Goal: Find contact information: Find contact information

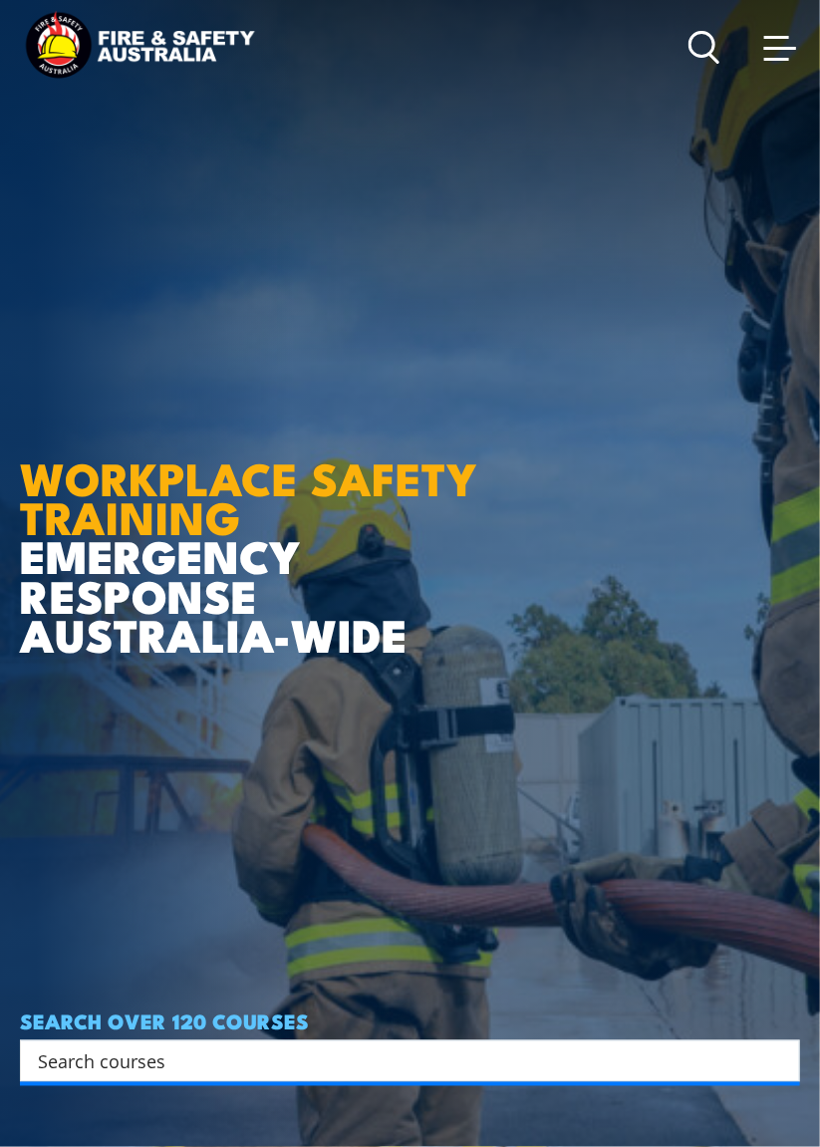
click at [783, 38] on span at bounding box center [776, 37] width 25 height 3
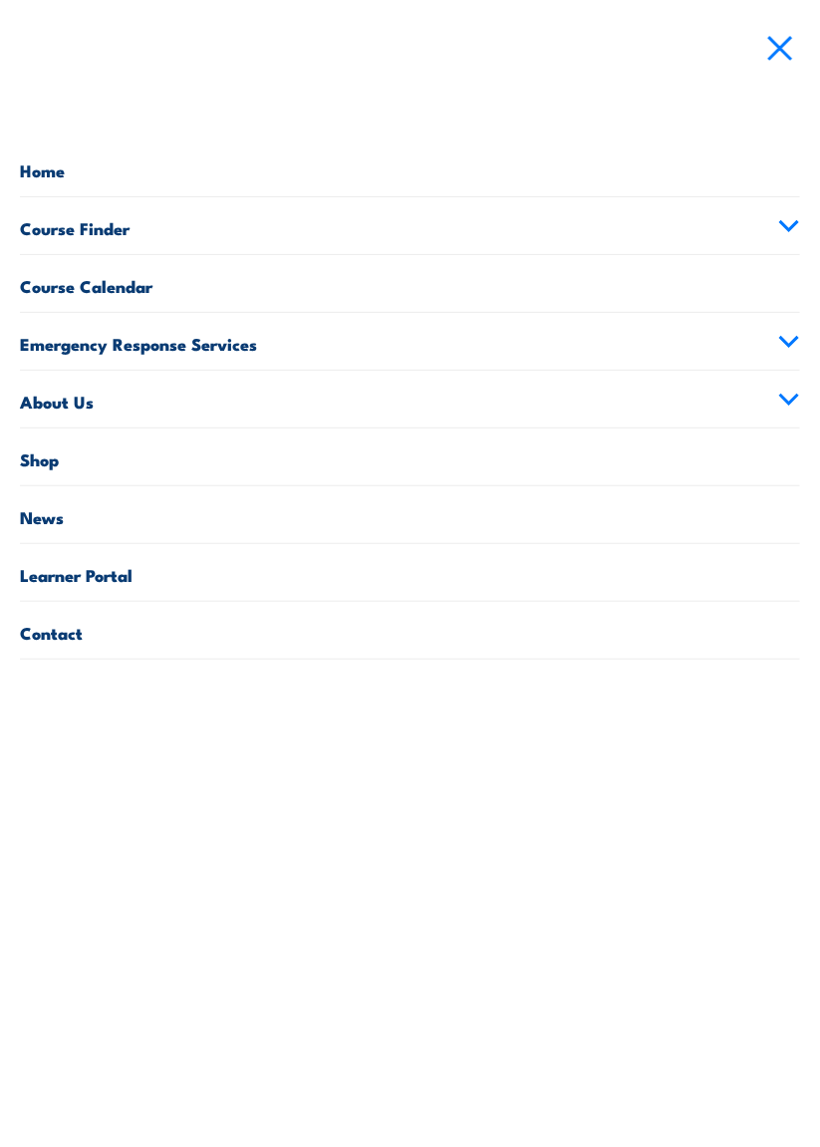
click at [305, 564] on link "Learner Portal" at bounding box center [410, 572] width 780 height 57
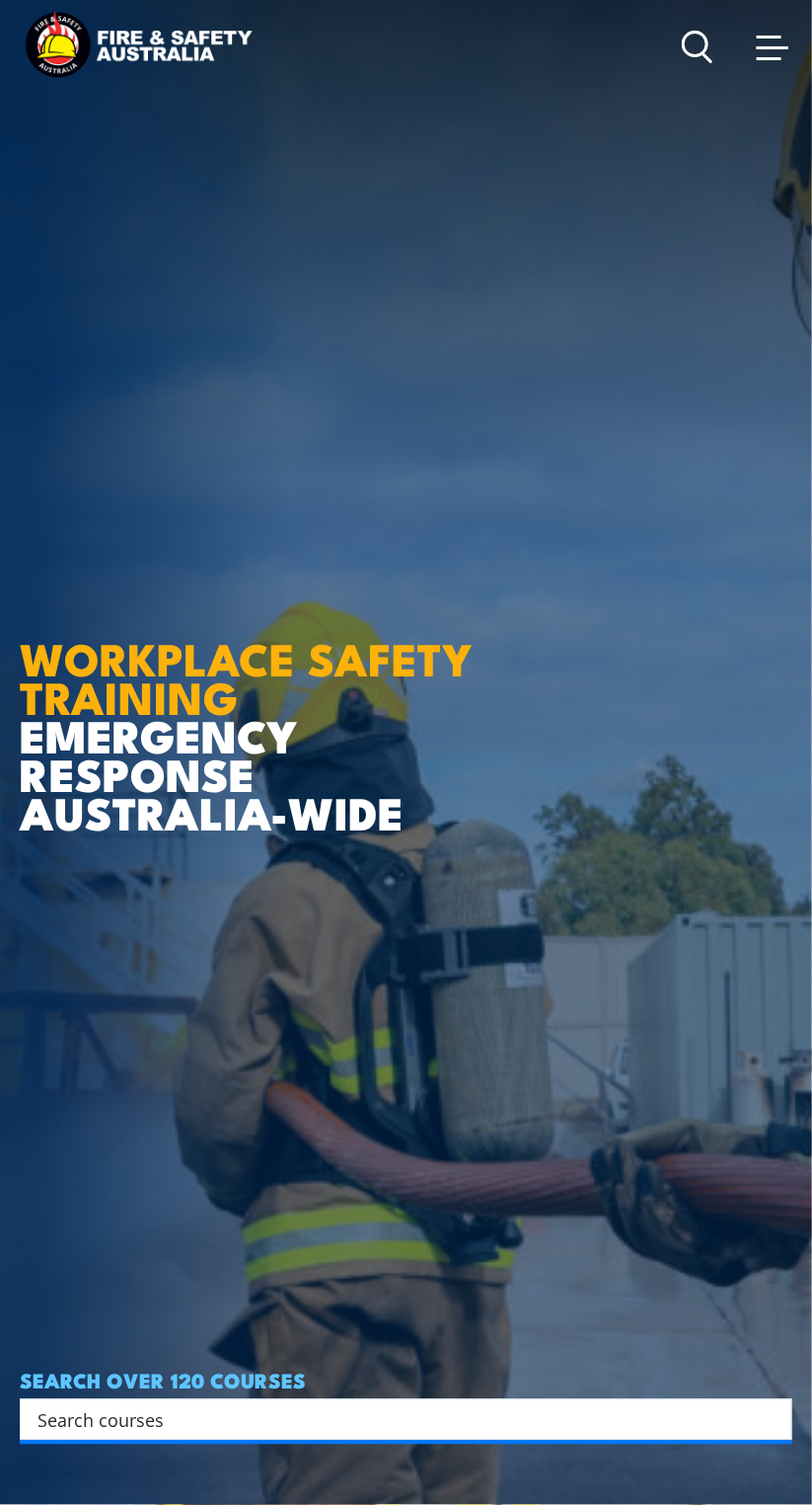
click at [783, 62] on link at bounding box center [772, 47] width 40 height 40
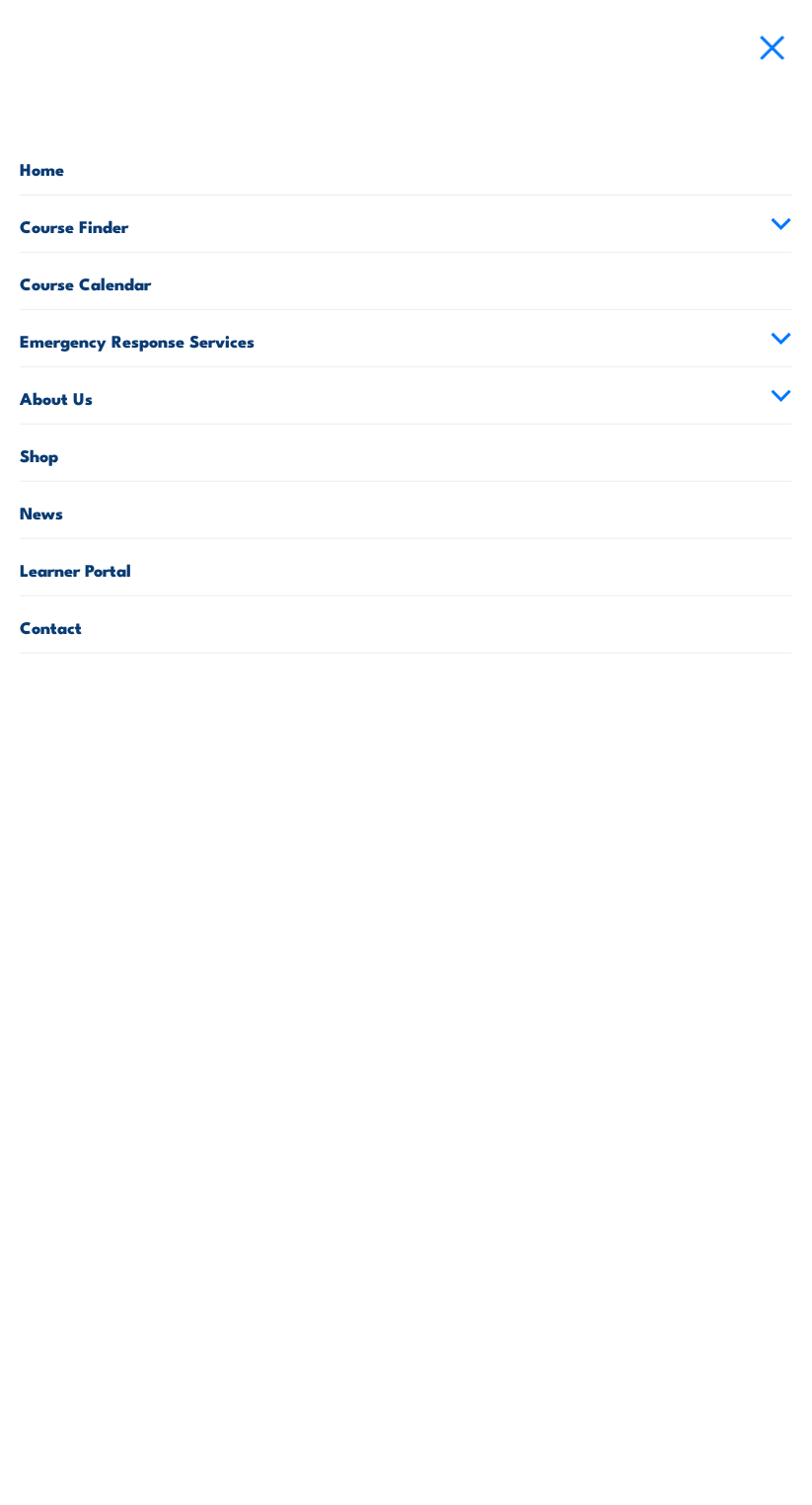
click at [777, 403] on link "About Us" at bounding box center [406, 395] width 772 height 56
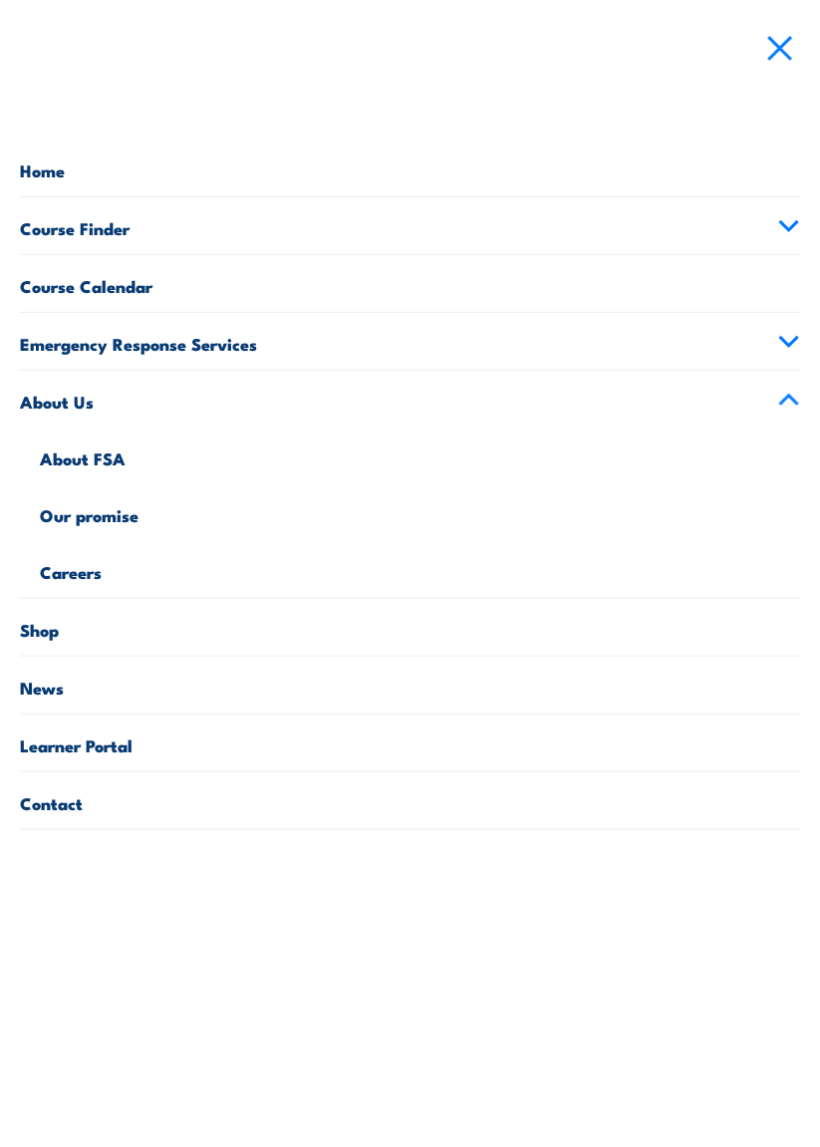
click at [54, 793] on link "Contact" at bounding box center [410, 800] width 780 height 57
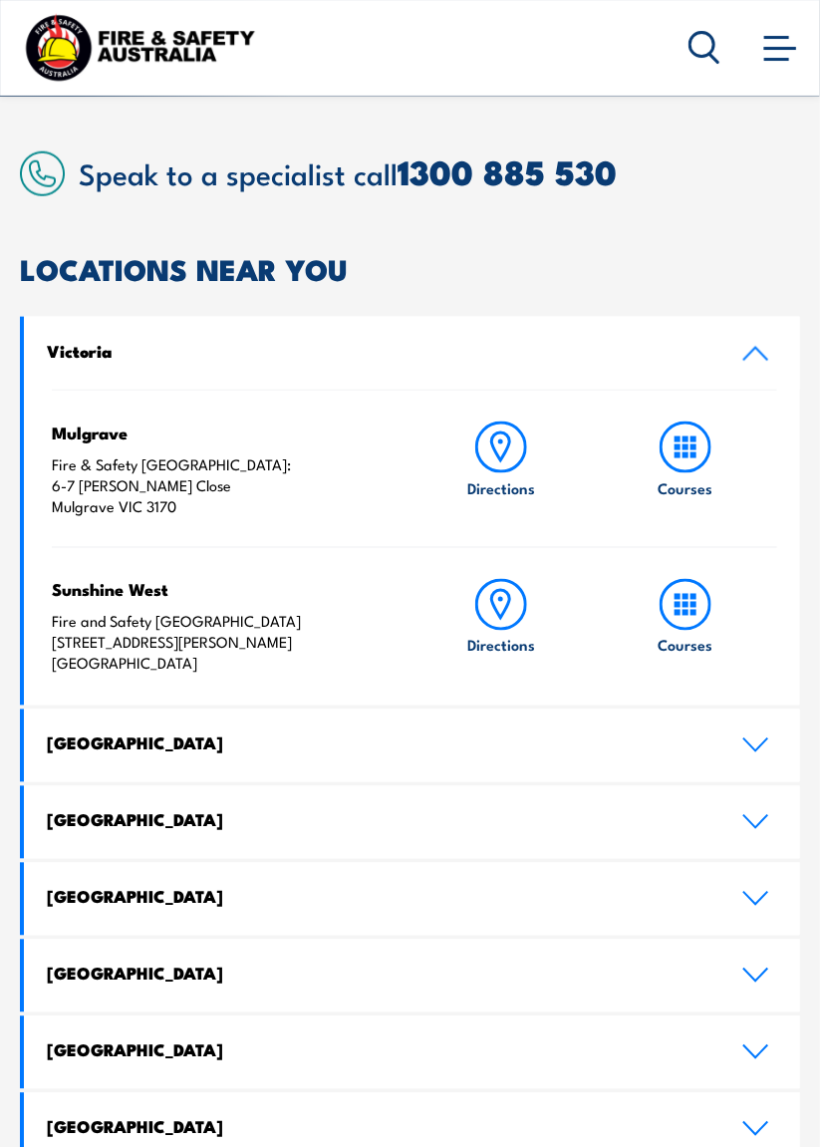
click at [758, 826] on icon at bounding box center [755, 822] width 27 height 16
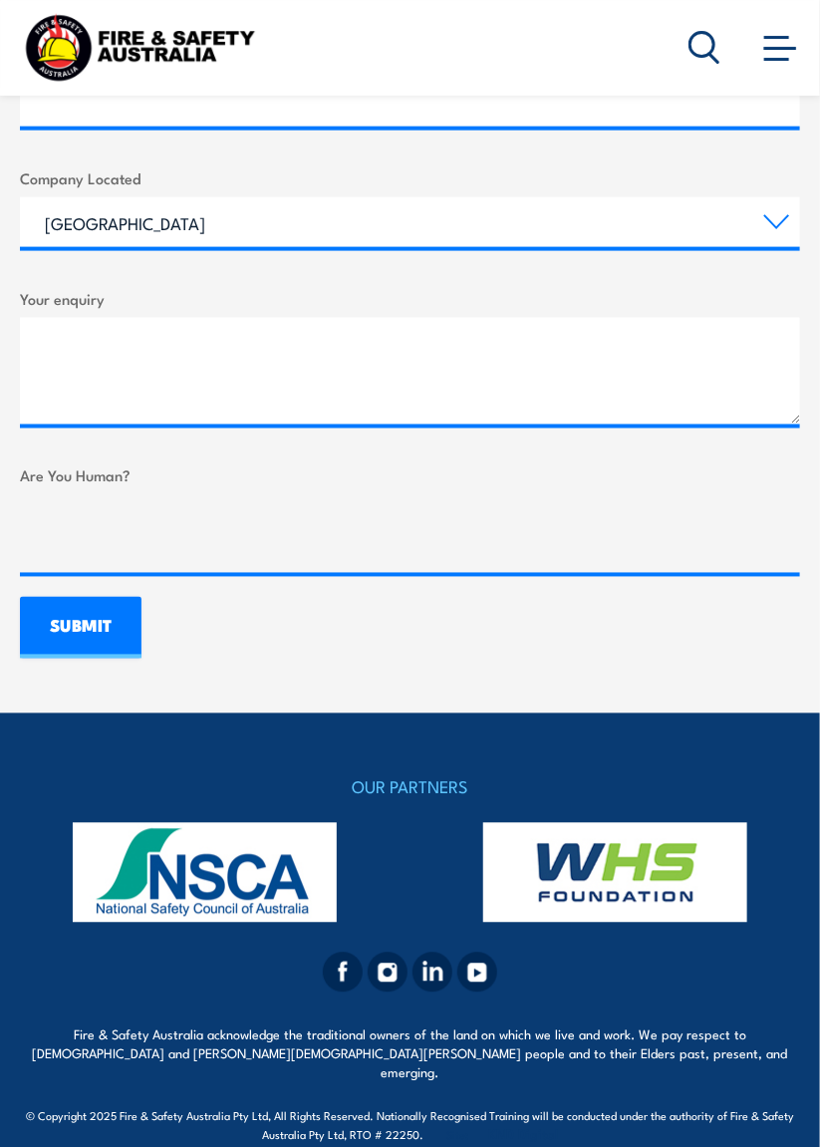
scroll to position [2565, 0]
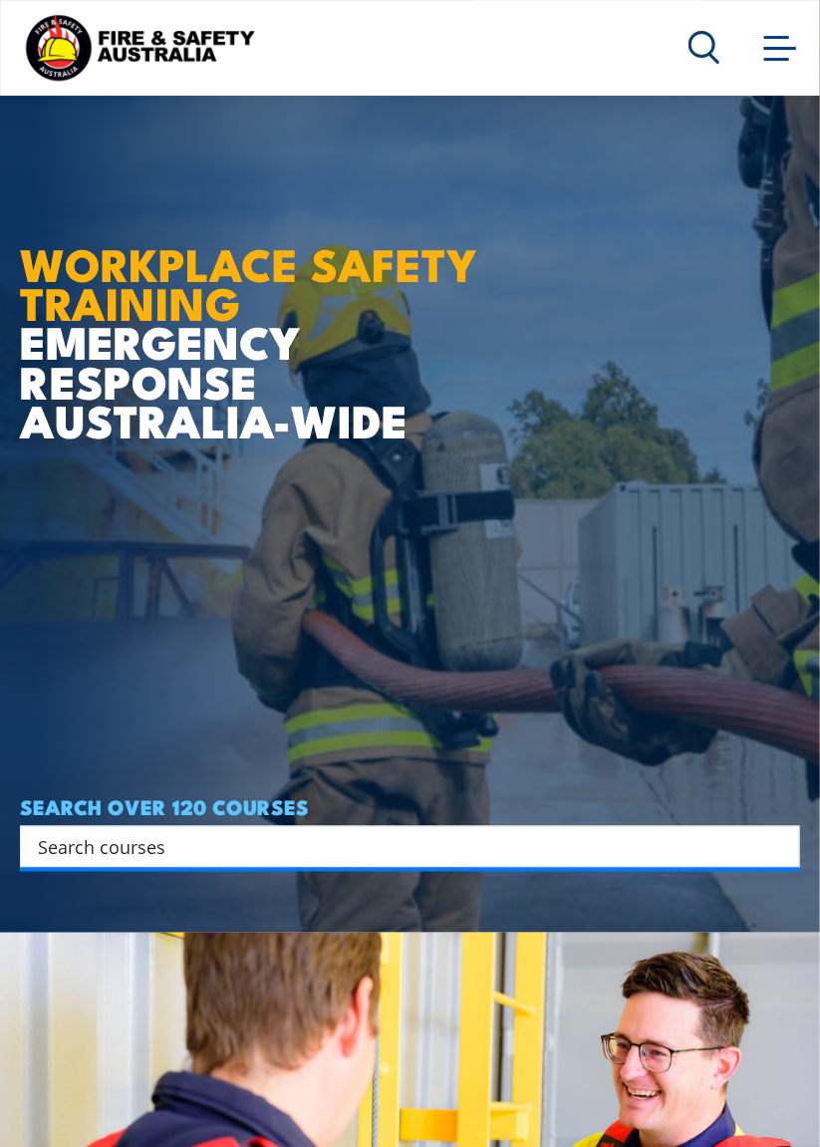
scroll to position [214, 0]
